Goal: Task Accomplishment & Management: Contribute content

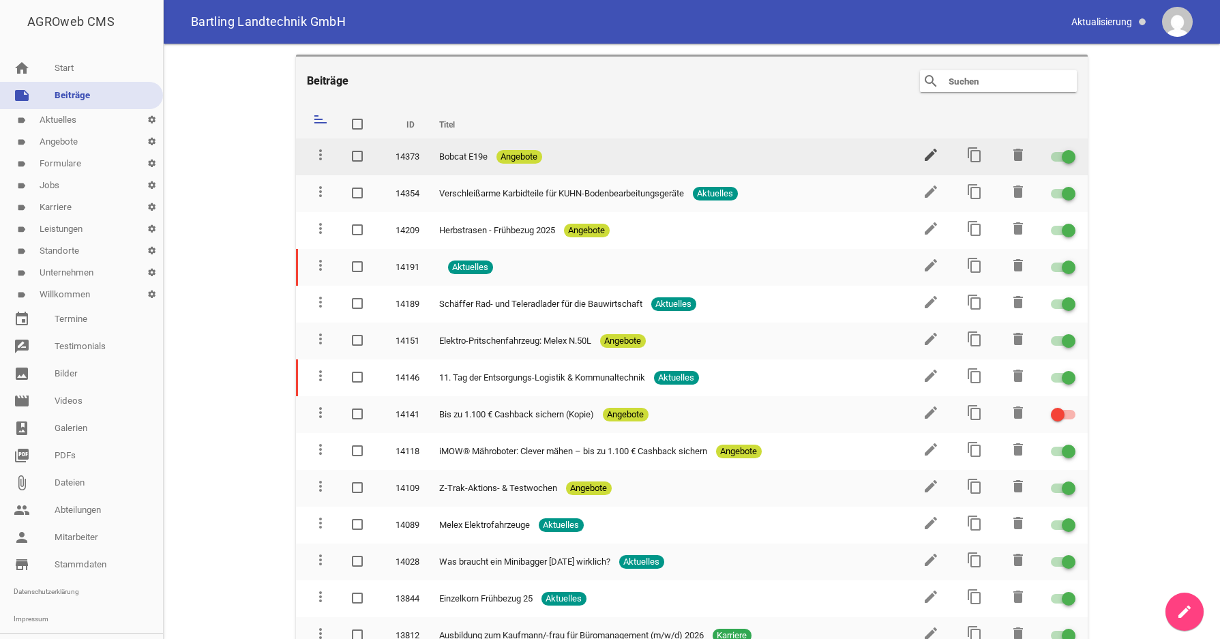
click at [923, 155] on icon "edit" at bounding box center [931, 155] width 16 height 16
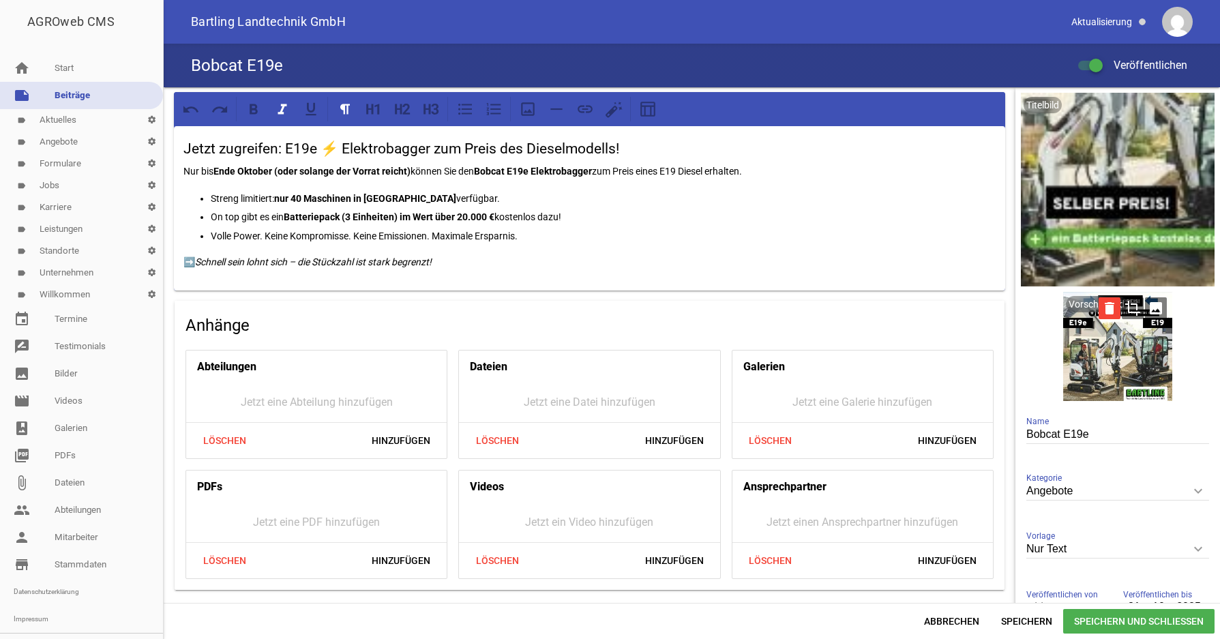
click at [1100, 310] on icon "delete" at bounding box center [1110, 308] width 22 height 22
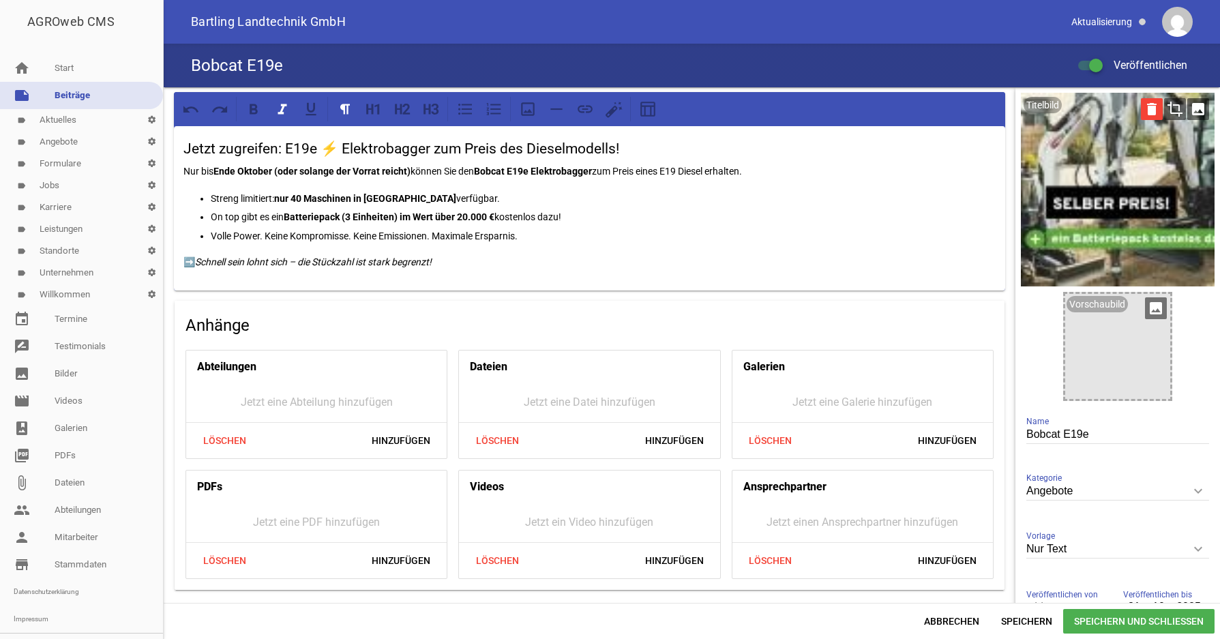
click at [1141, 110] on icon "delete" at bounding box center [1152, 109] width 22 height 22
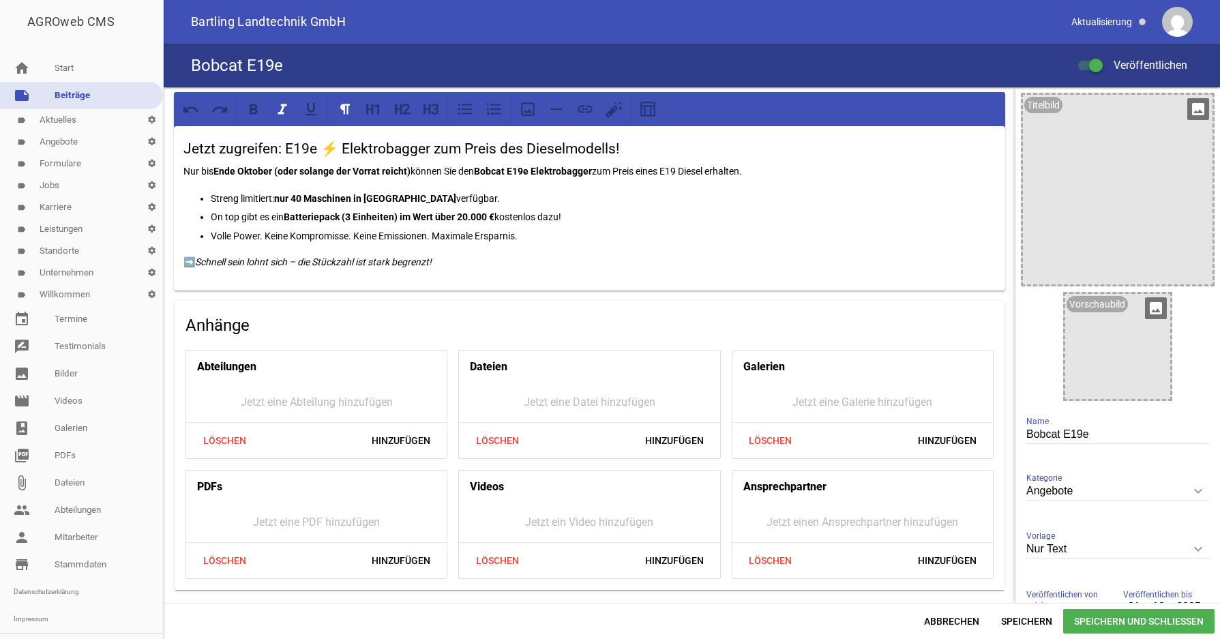
click at [1145, 309] on icon "image" at bounding box center [1156, 308] width 22 height 22
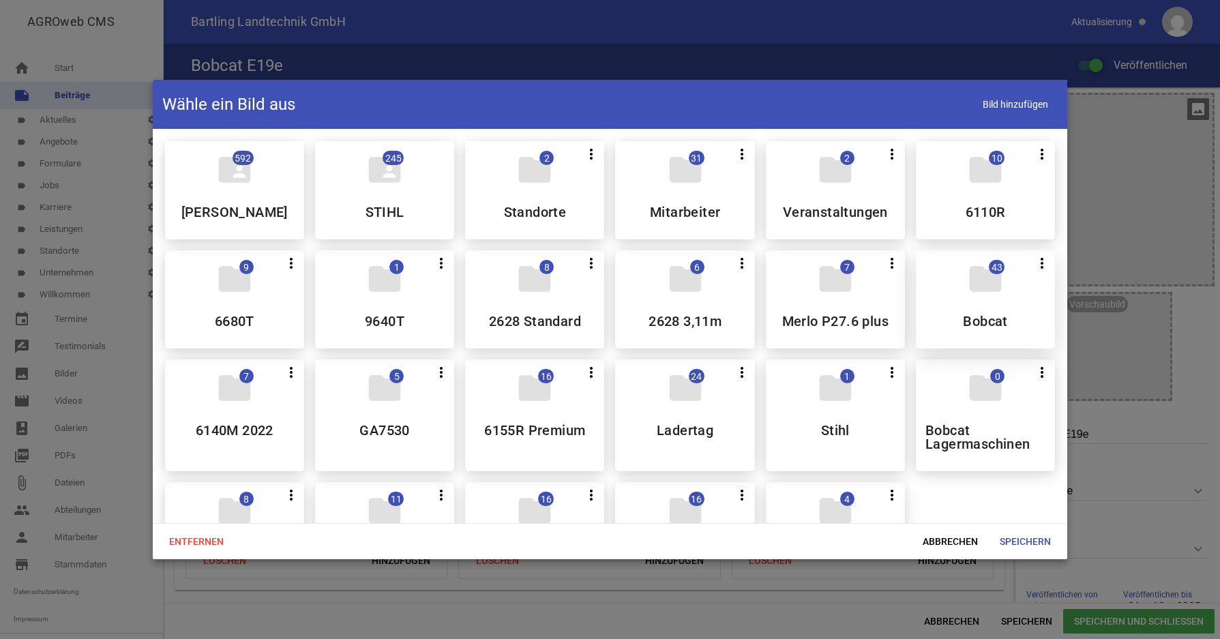
click at [961, 334] on div "folder 43 more_vert Teilen Bearbeiten Löschen Bobcat" at bounding box center [985, 299] width 139 height 98
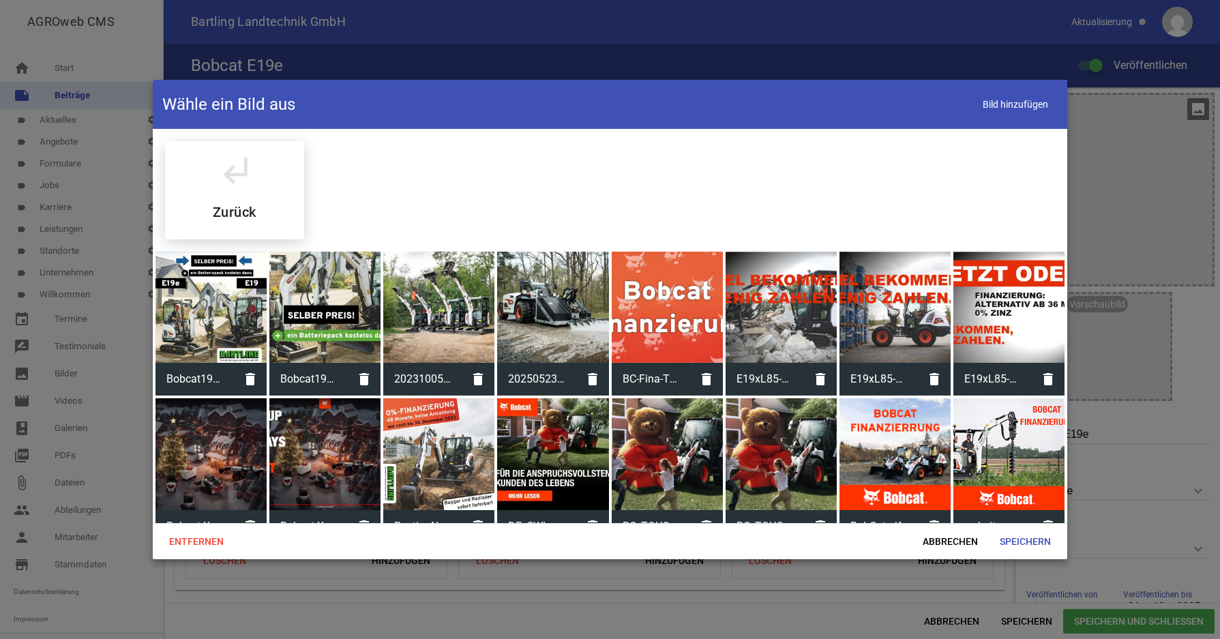
click at [958, 334] on div at bounding box center [1009, 307] width 111 height 111
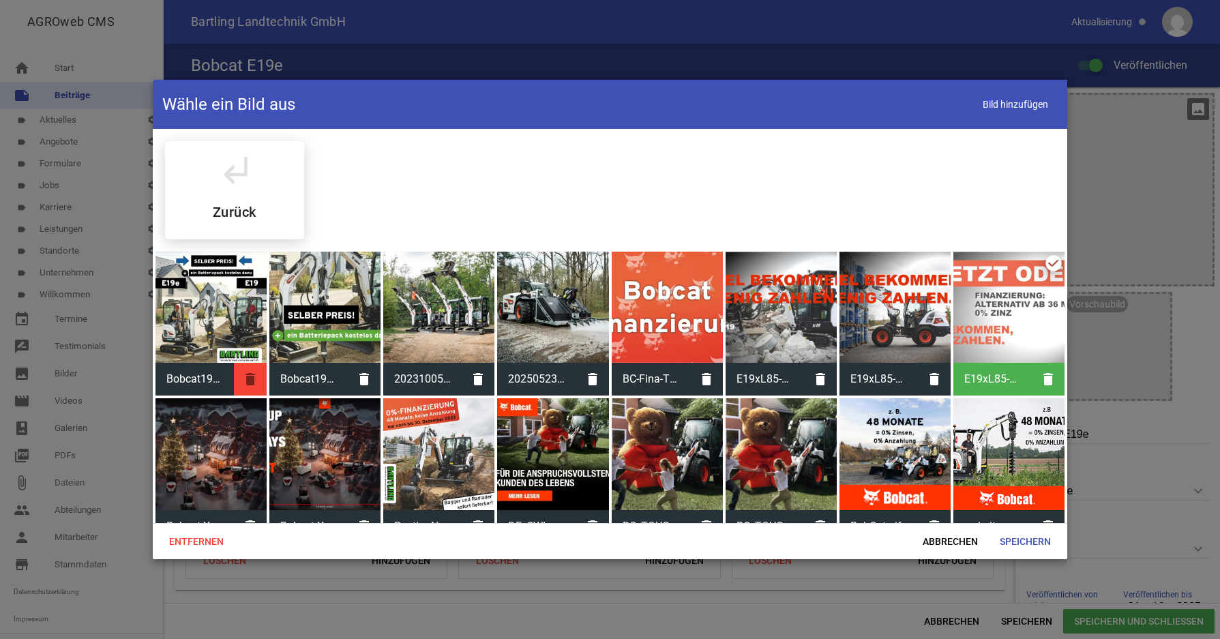
click at [248, 379] on icon "delete" at bounding box center [250, 379] width 33 height 33
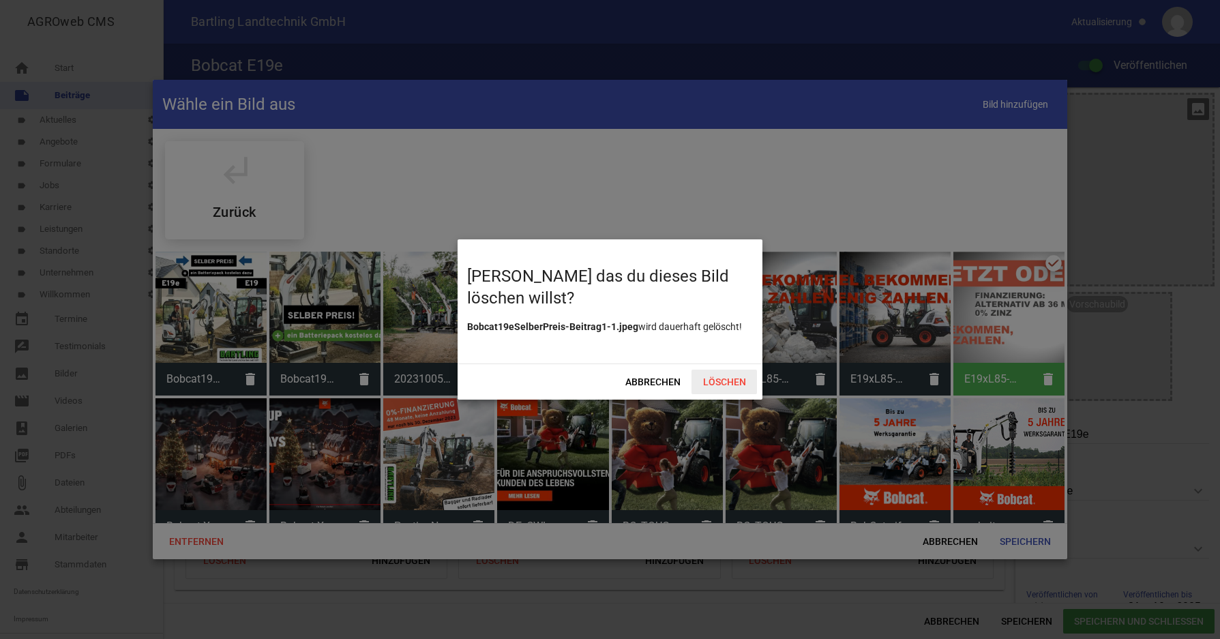
click at [729, 384] on span "Löschen" at bounding box center [724, 382] width 65 height 25
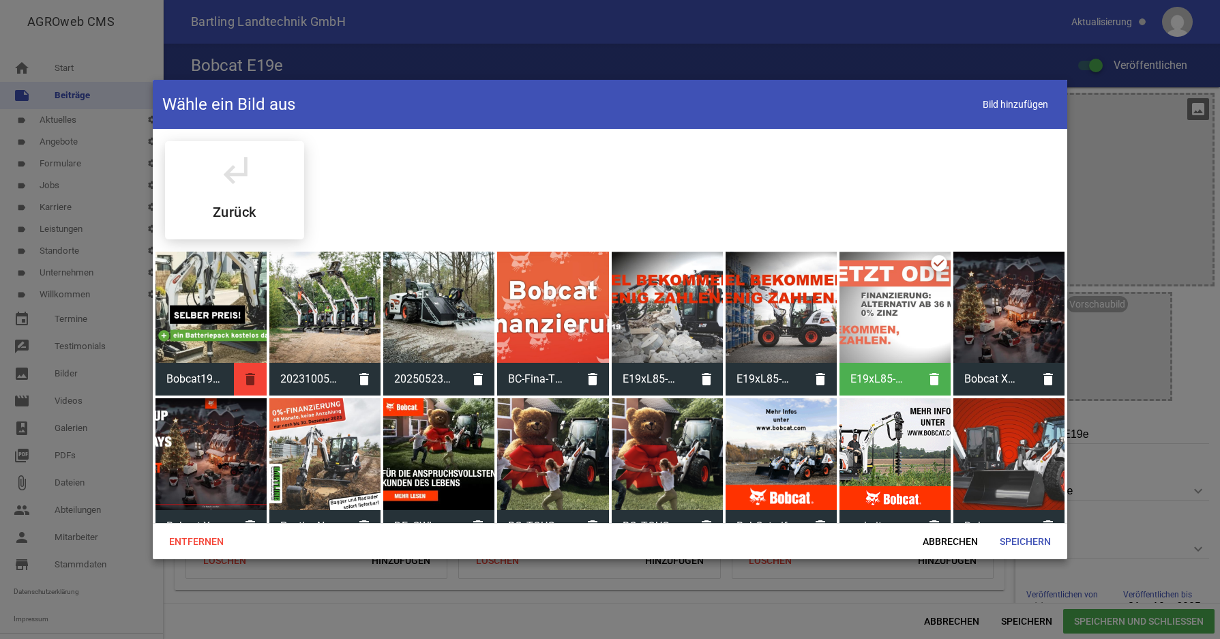
click at [249, 376] on icon "delete" at bounding box center [250, 379] width 33 height 33
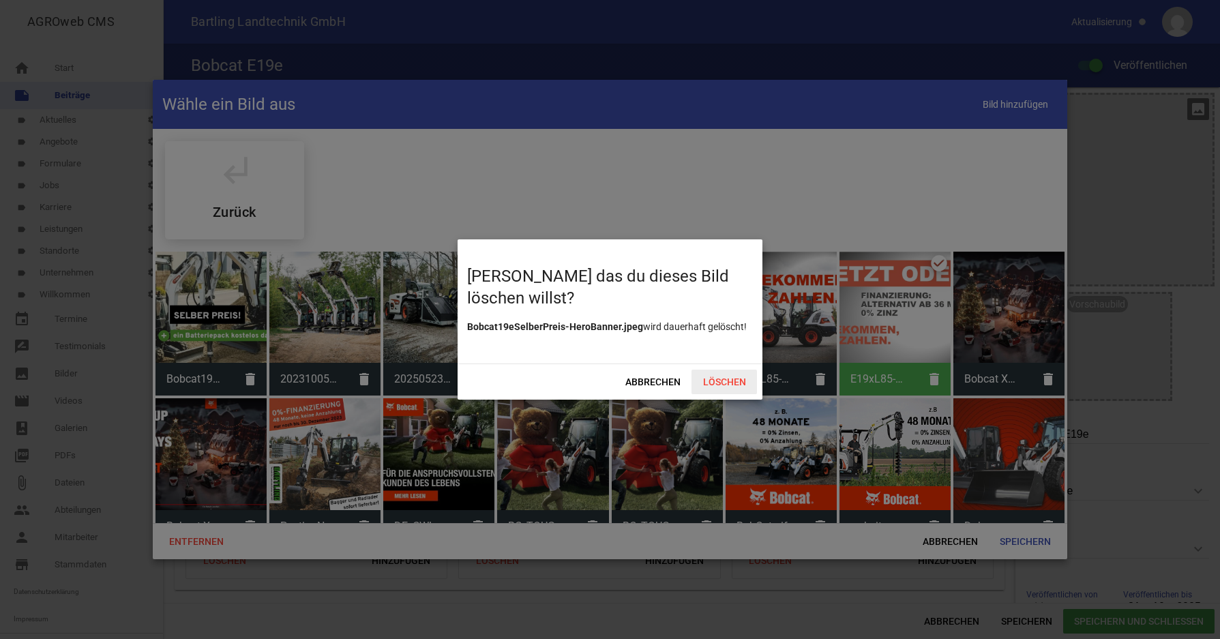
click at [729, 381] on span "Löschen" at bounding box center [724, 382] width 65 height 25
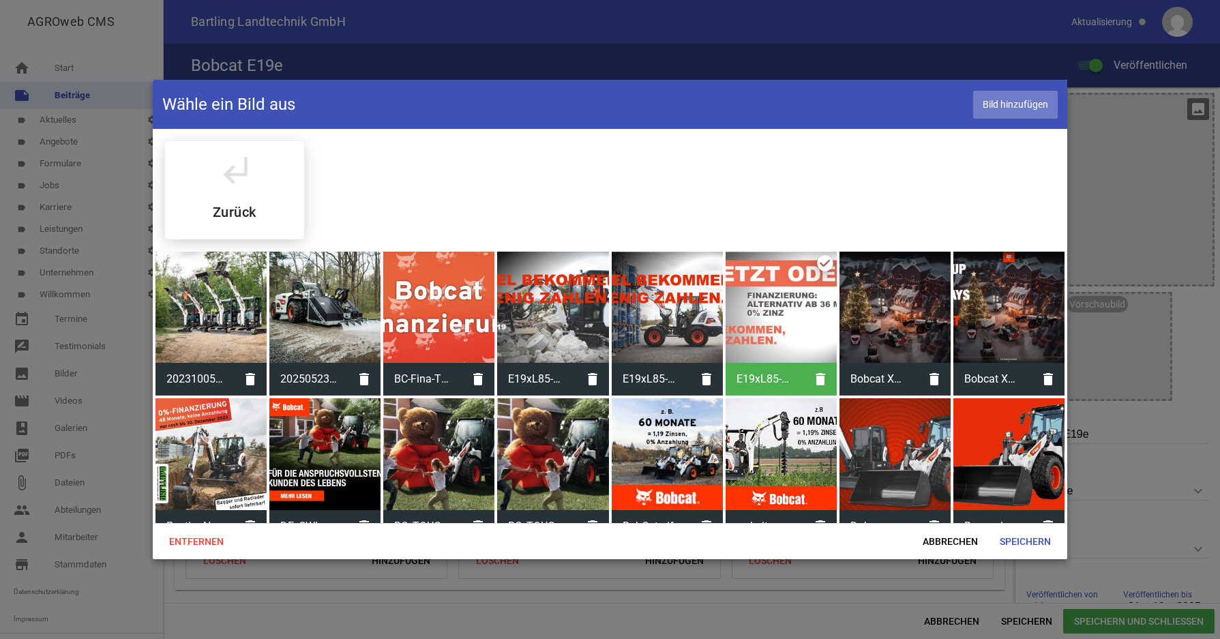
click at [1026, 110] on span "Bild hinzufügen" at bounding box center [1015, 105] width 85 height 28
click at [1123, 460] on div at bounding box center [610, 319] width 1220 height 639
click at [937, 541] on span "Abbrechen" at bounding box center [950, 541] width 77 height 25
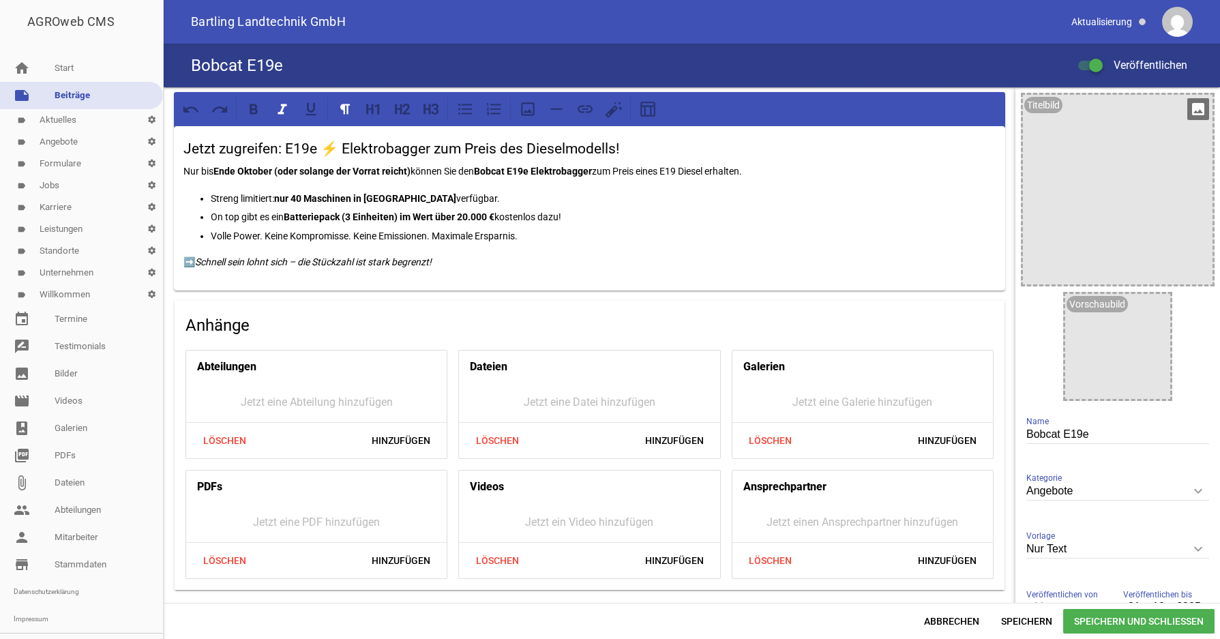
click at [1065, 245] on div at bounding box center [1118, 190] width 190 height 190
click at [1188, 108] on icon "image" at bounding box center [1199, 109] width 22 height 22
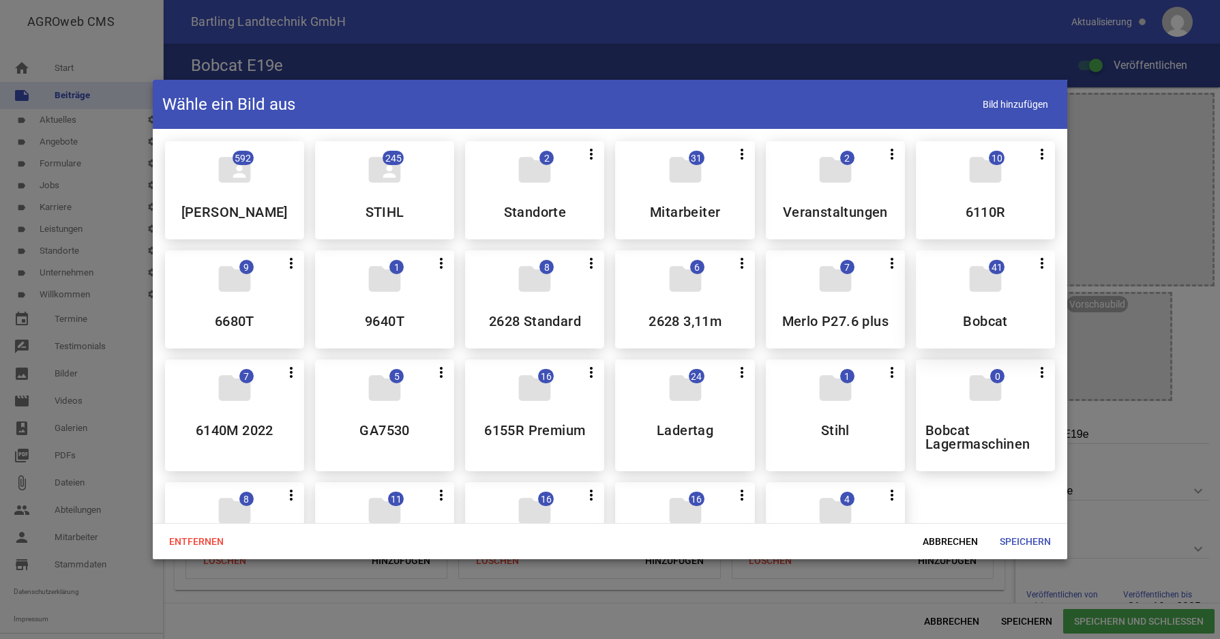
click at [963, 303] on div "folder 41 more_vert Teilen Bearbeiten Löschen Bobcat" at bounding box center [985, 299] width 139 height 98
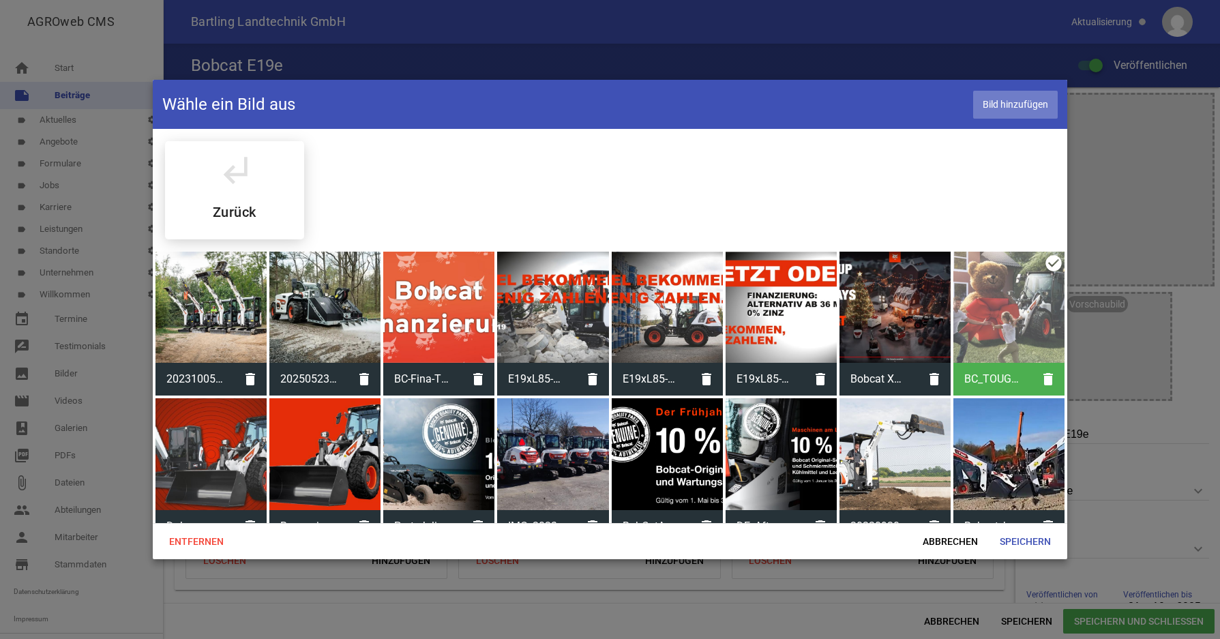
click at [991, 108] on span "Bild hinzufügen" at bounding box center [1015, 105] width 85 height 28
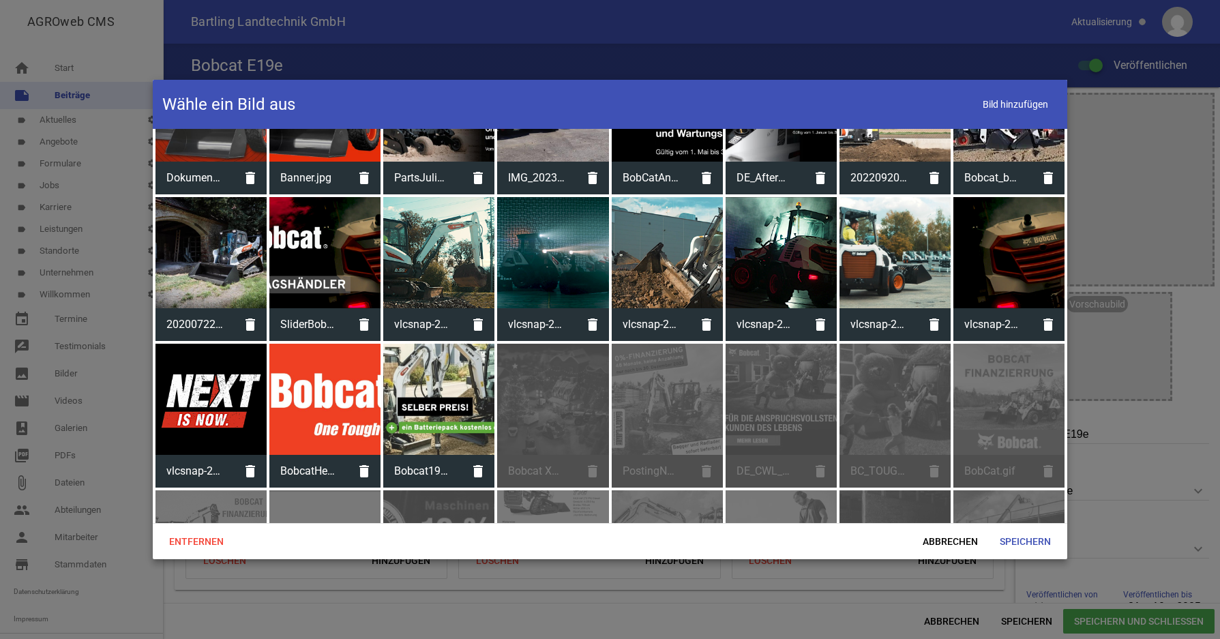
scroll to position [381, 0]
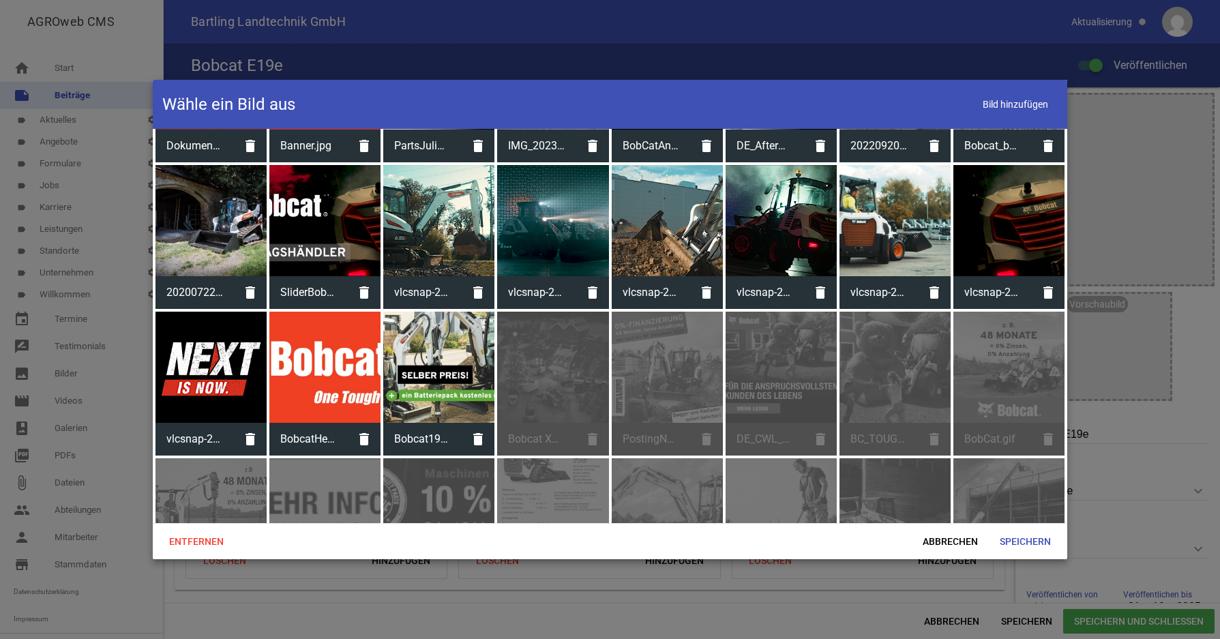
click at [431, 353] on div at bounding box center [438, 367] width 111 height 111
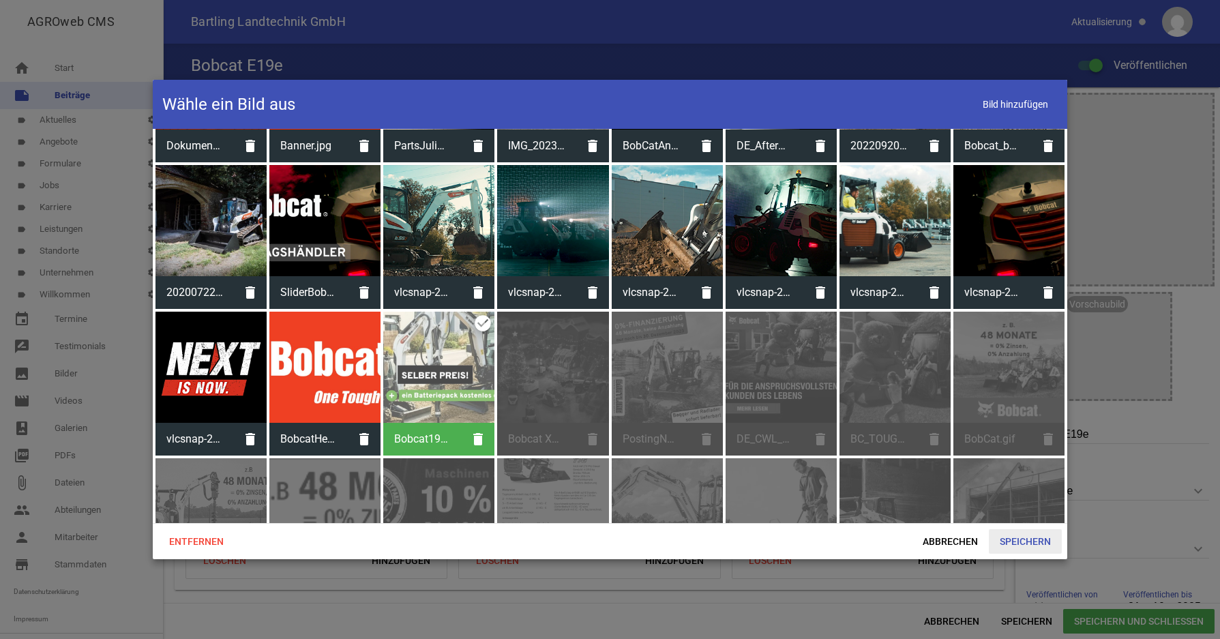
click at [1016, 544] on span "Speichern" at bounding box center [1025, 541] width 73 height 25
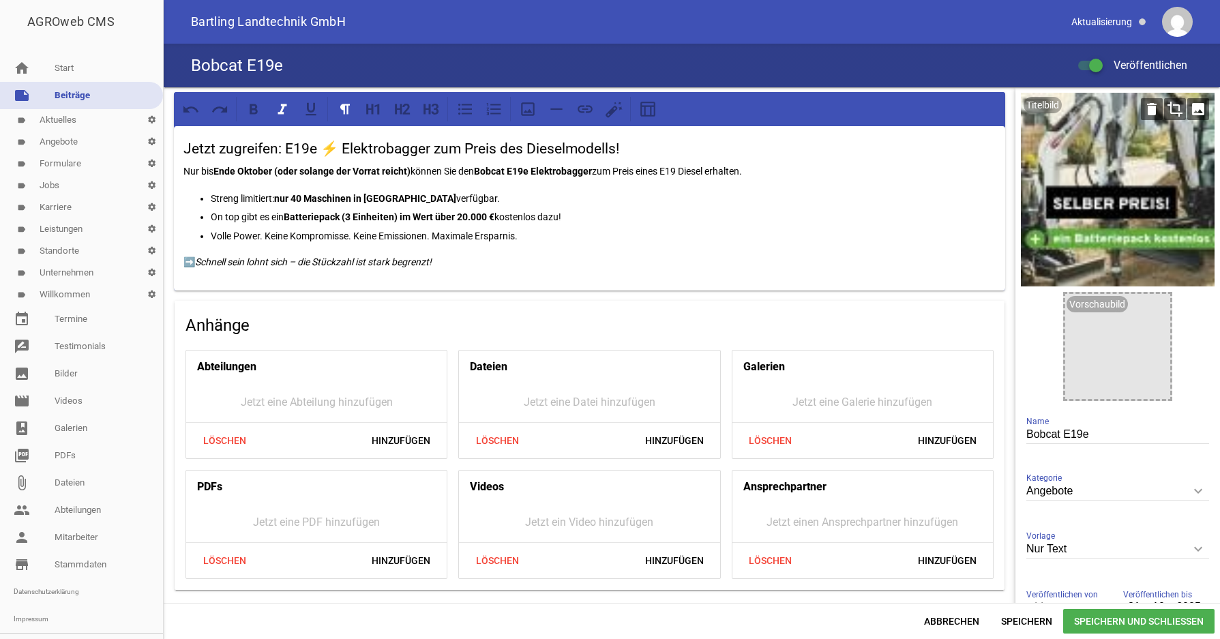
click at [1164, 107] on icon "crop" at bounding box center [1175, 109] width 22 height 22
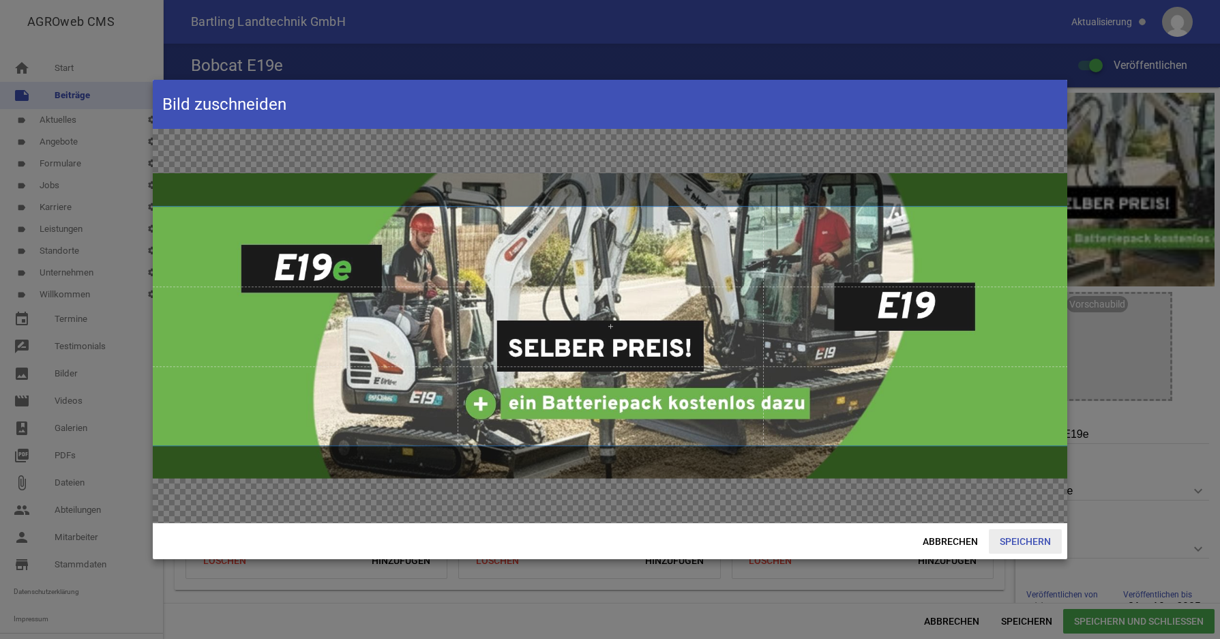
click at [1012, 542] on span "Speichern" at bounding box center [1025, 541] width 73 height 25
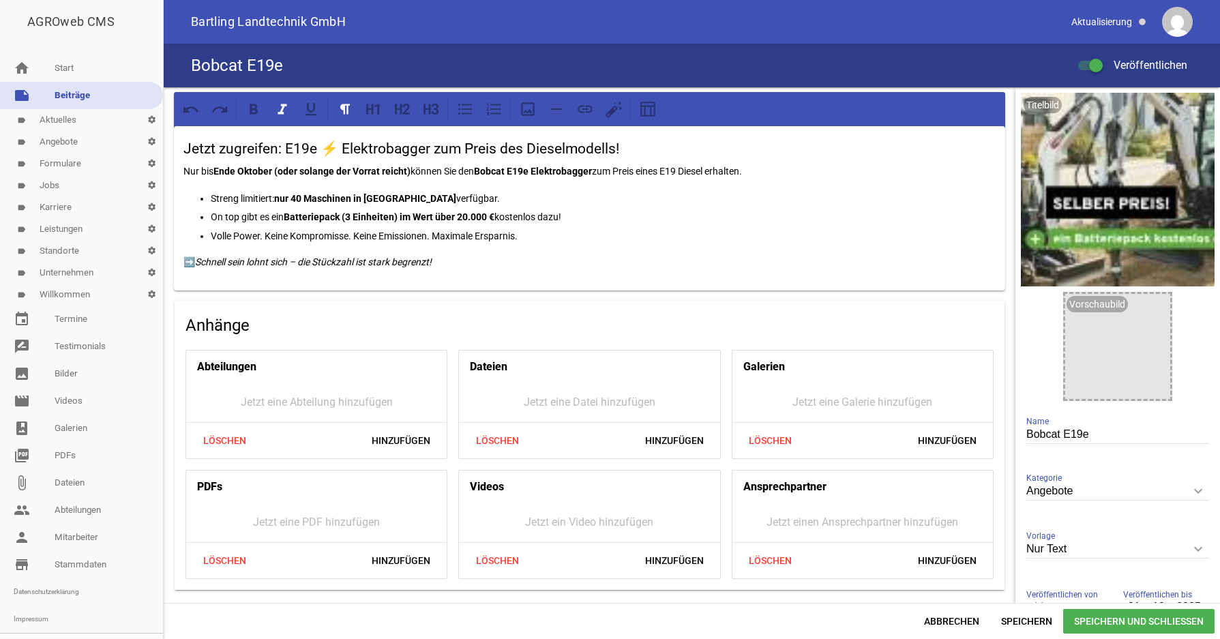
click at [1148, 311] on icon "image" at bounding box center [1156, 308] width 22 height 22
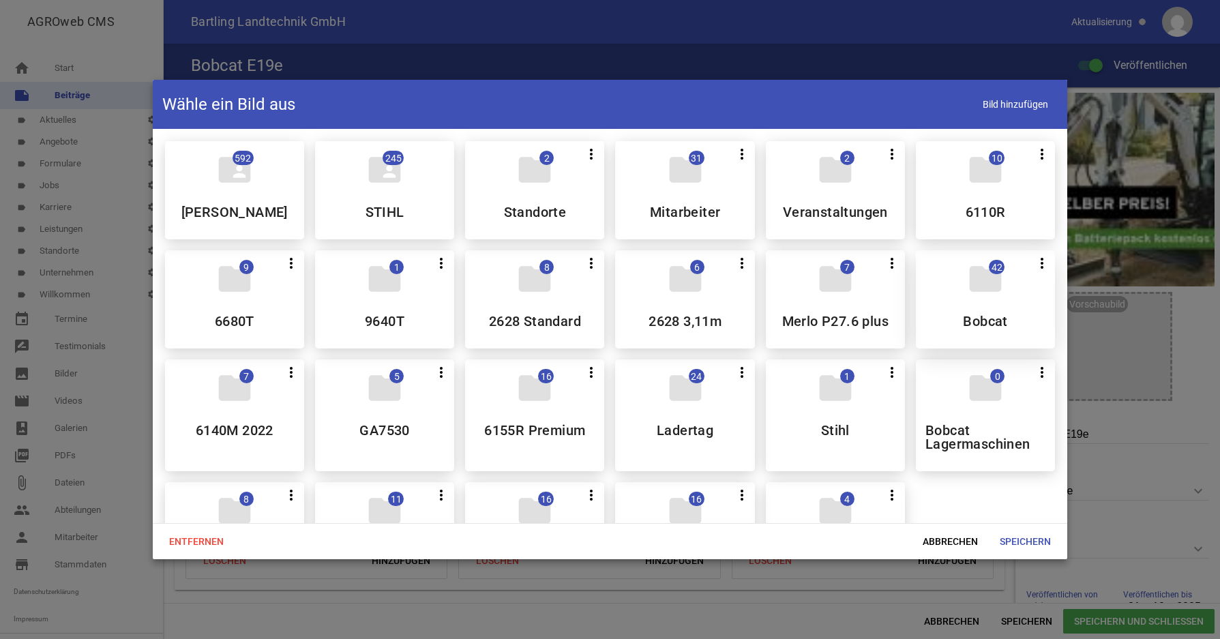
click at [969, 285] on icon "folder" at bounding box center [986, 279] width 38 height 38
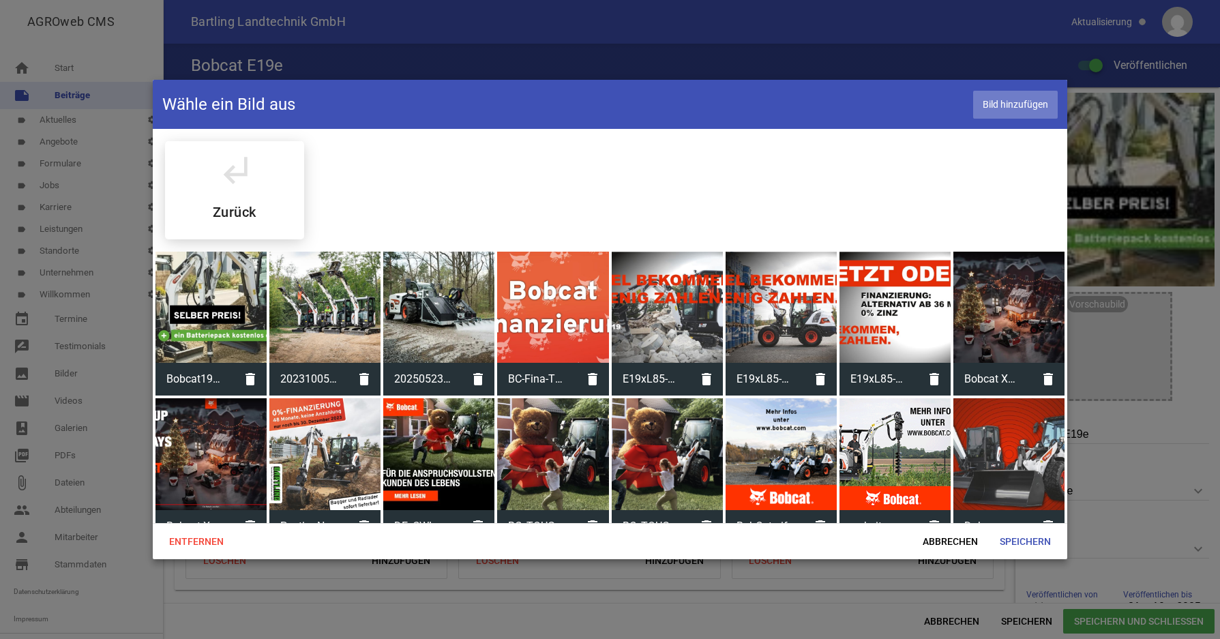
click at [1015, 108] on span "Bild hinzufügen" at bounding box center [1015, 105] width 85 height 28
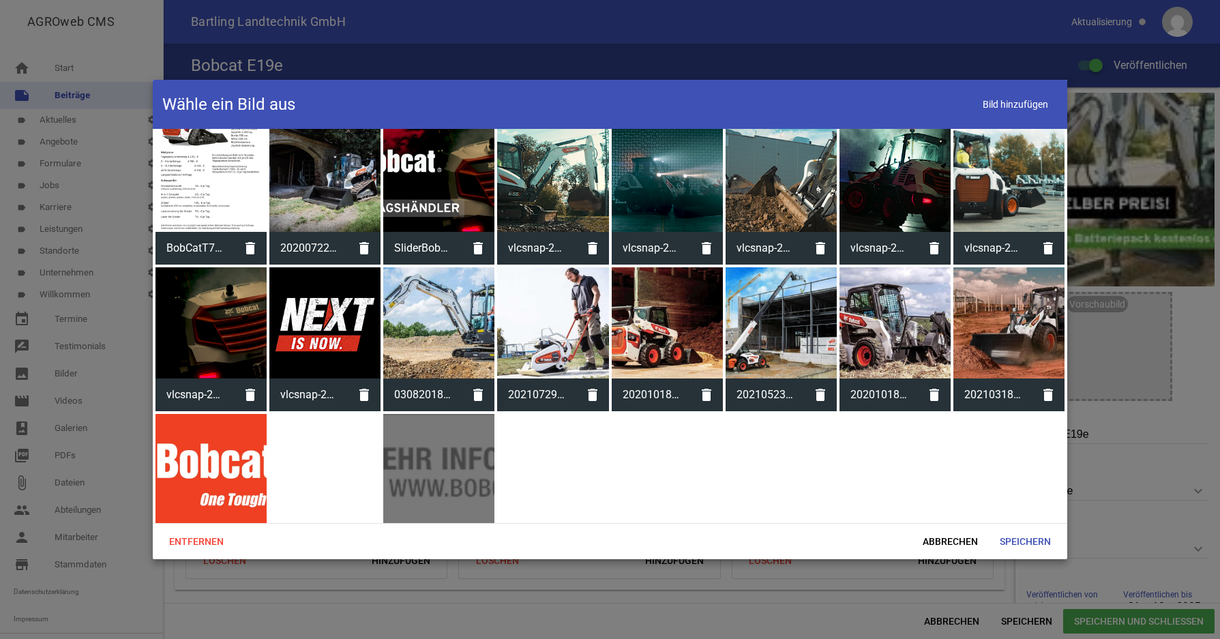
scroll to position [601, 0]
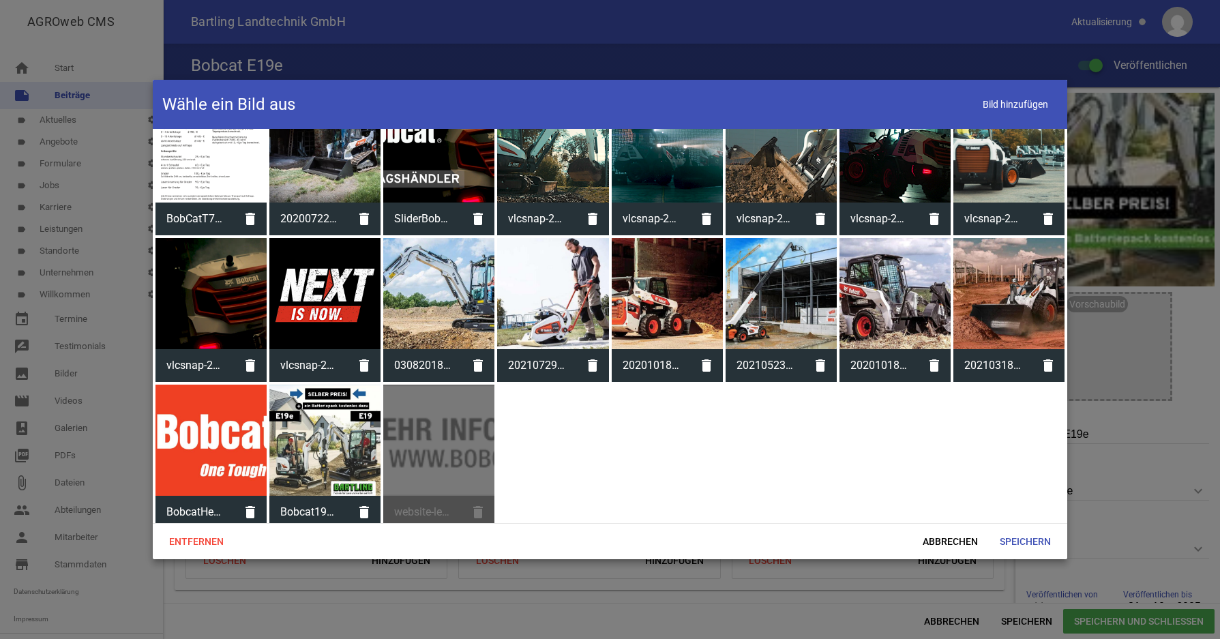
click at [310, 439] on div at bounding box center [324, 440] width 111 height 111
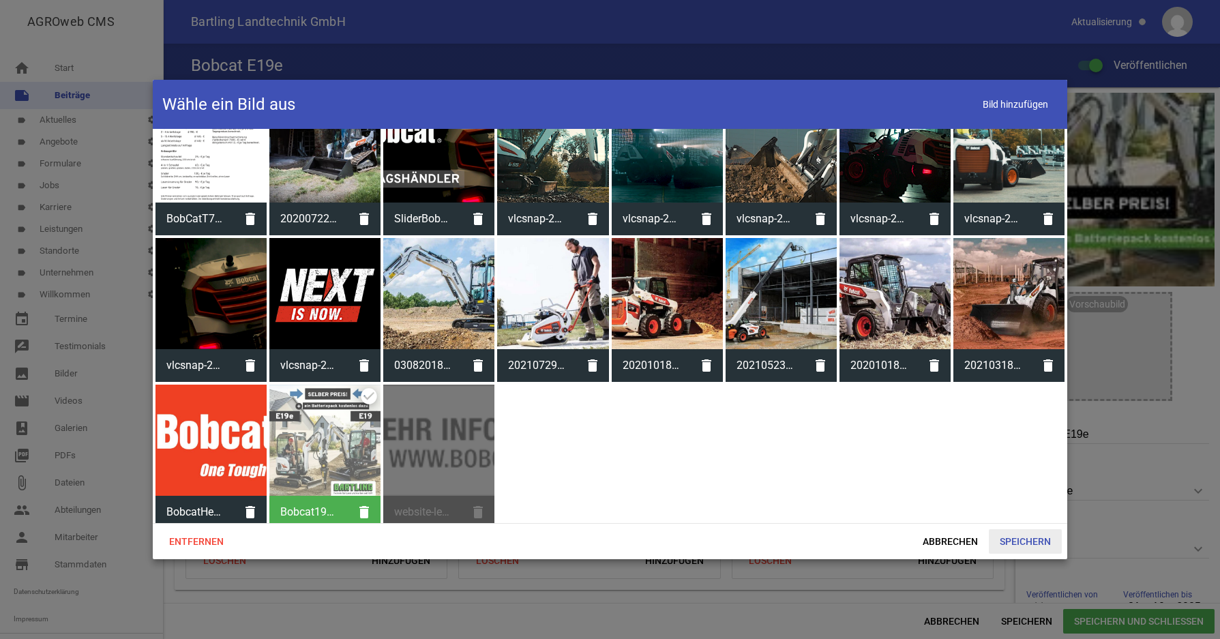
click at [1028, 543] on span "Speichern" at bounding box center [1025, 541] width 73 height 25
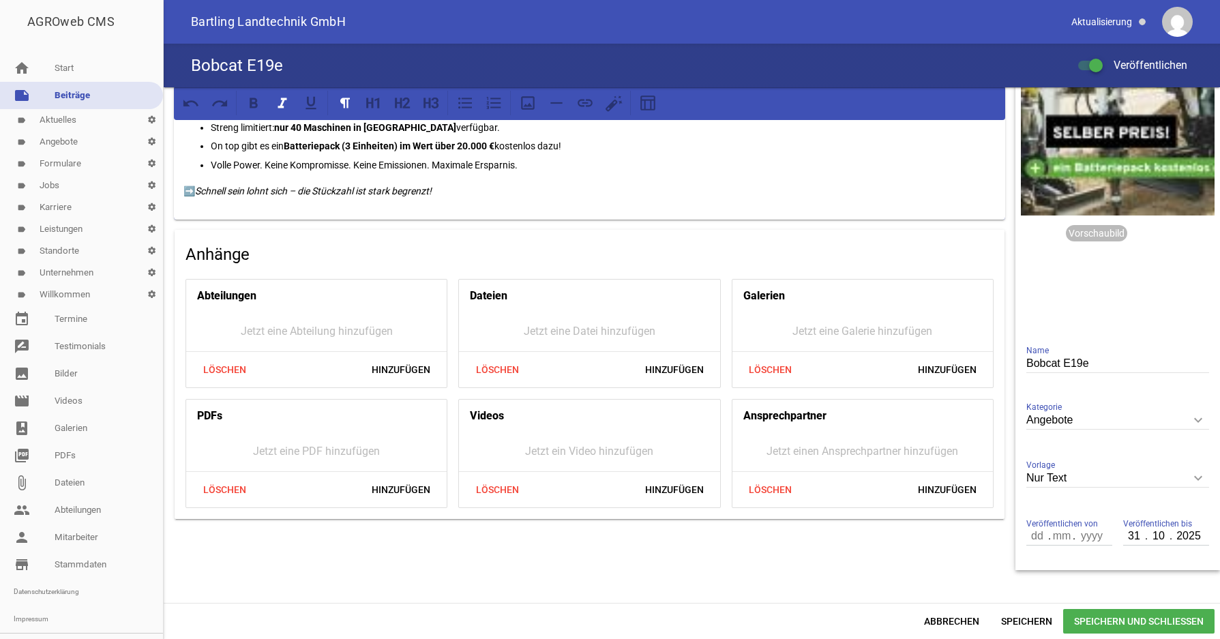
scroll to position [98, 0]
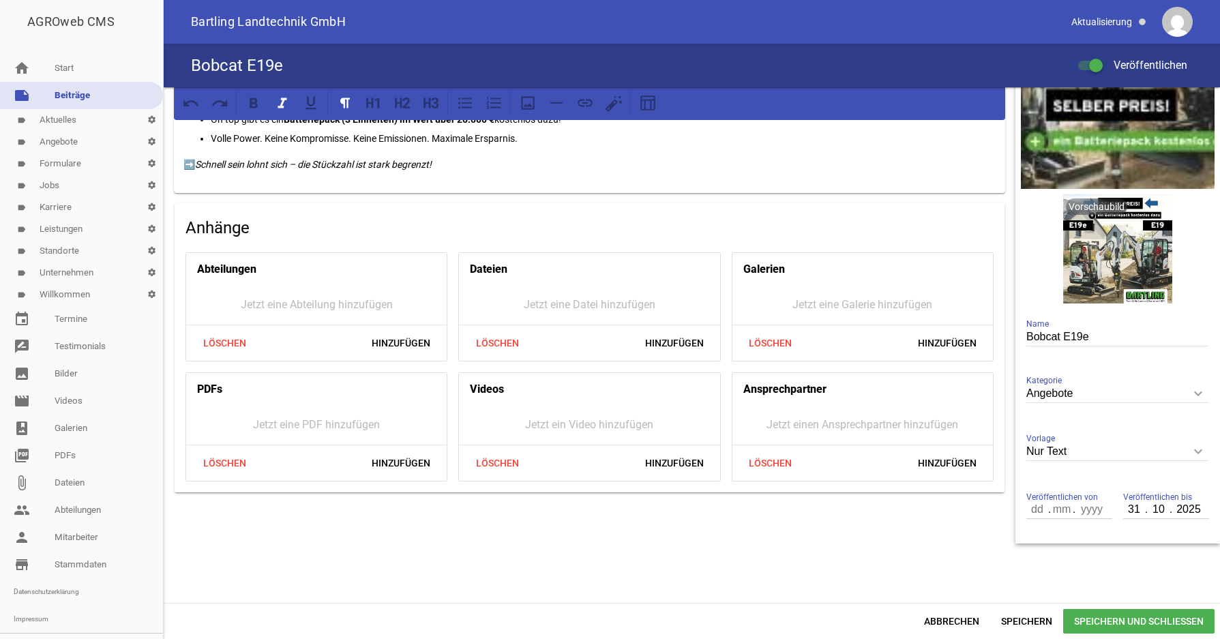
click at [1130, 619] on span "Speichern und Schließen" at bounding box center [1138, 621] width 151 height 25
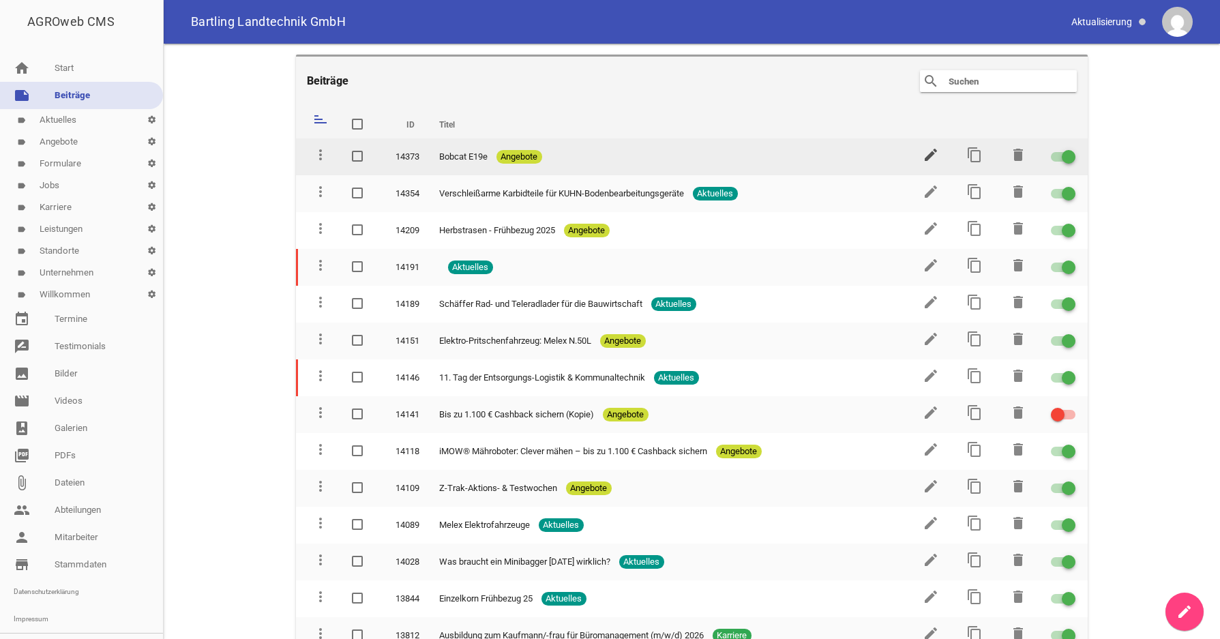
click at [923, 154] on icon "edit" at bounding box center [931, 155] width 16 height 16
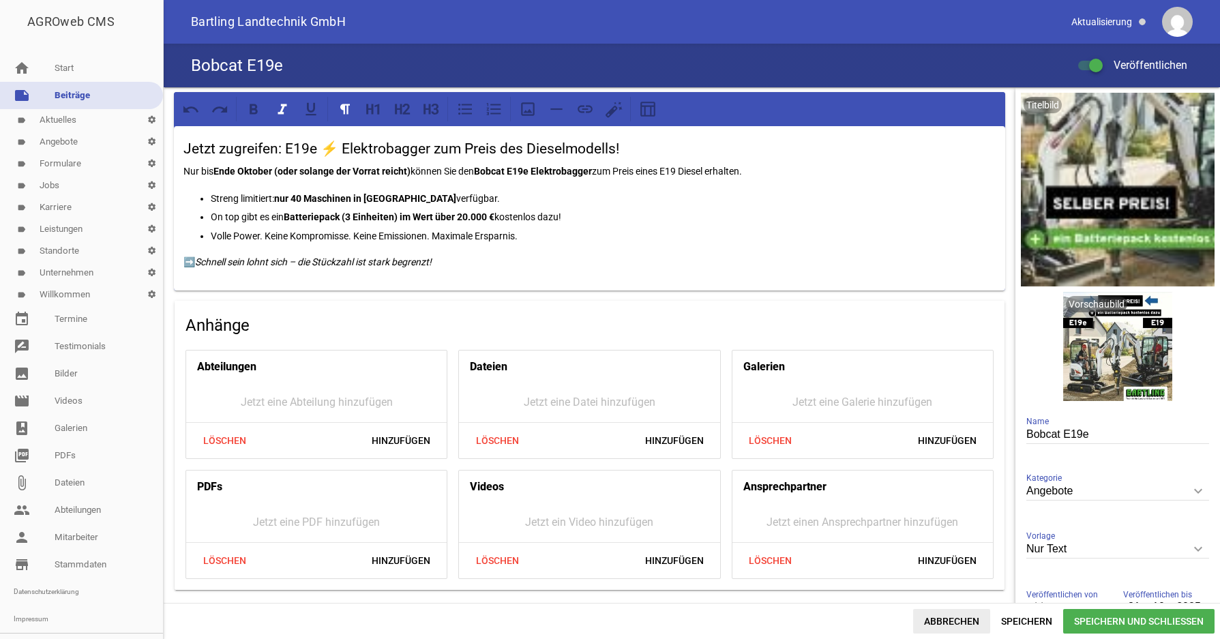
click at [946, 624] on span "Abbrechen" at bounding box center [951, 621] width 77 height 25
